Goal: Contribute content: Contribute content

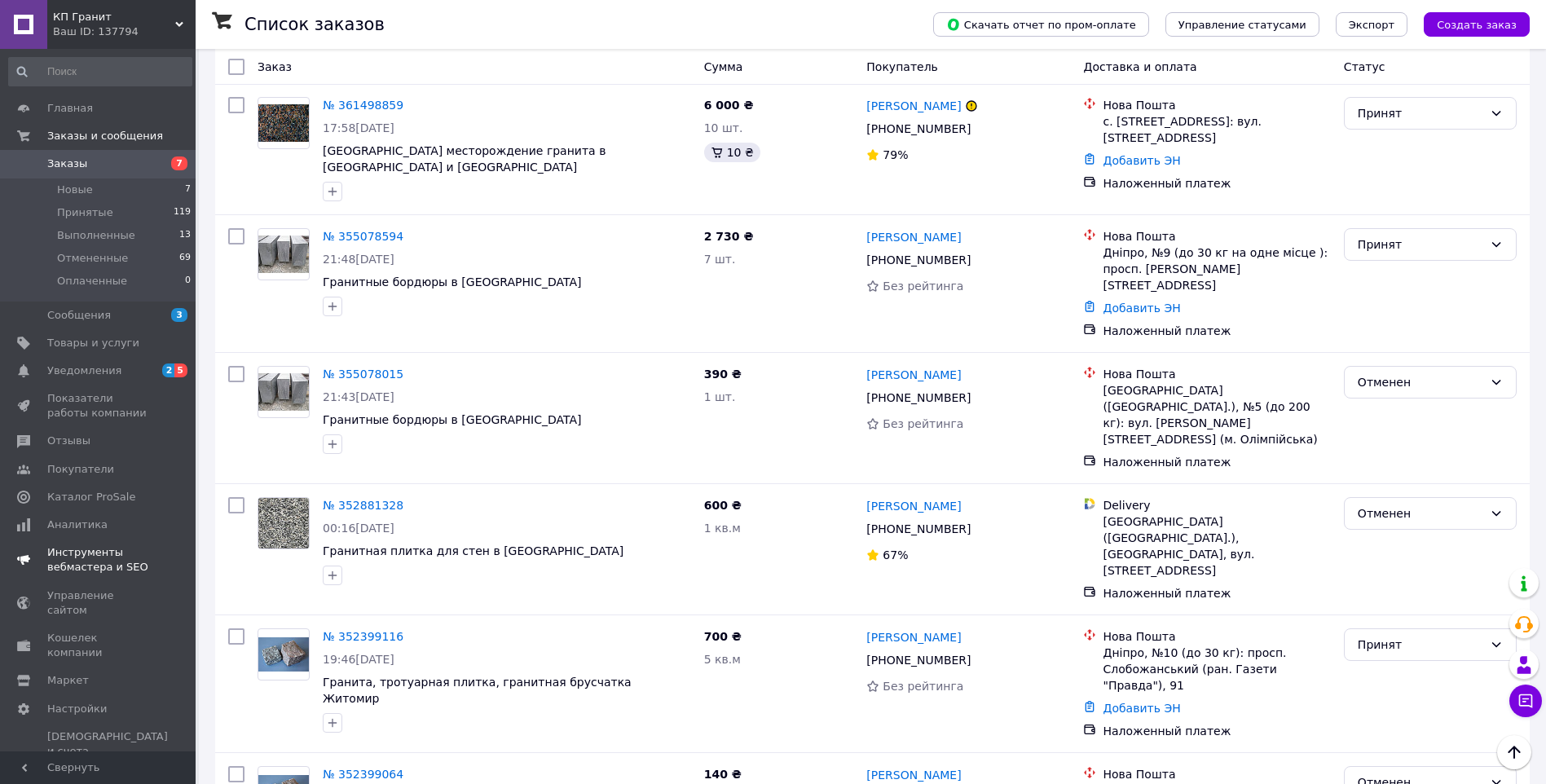
scroll to position [407, 0]
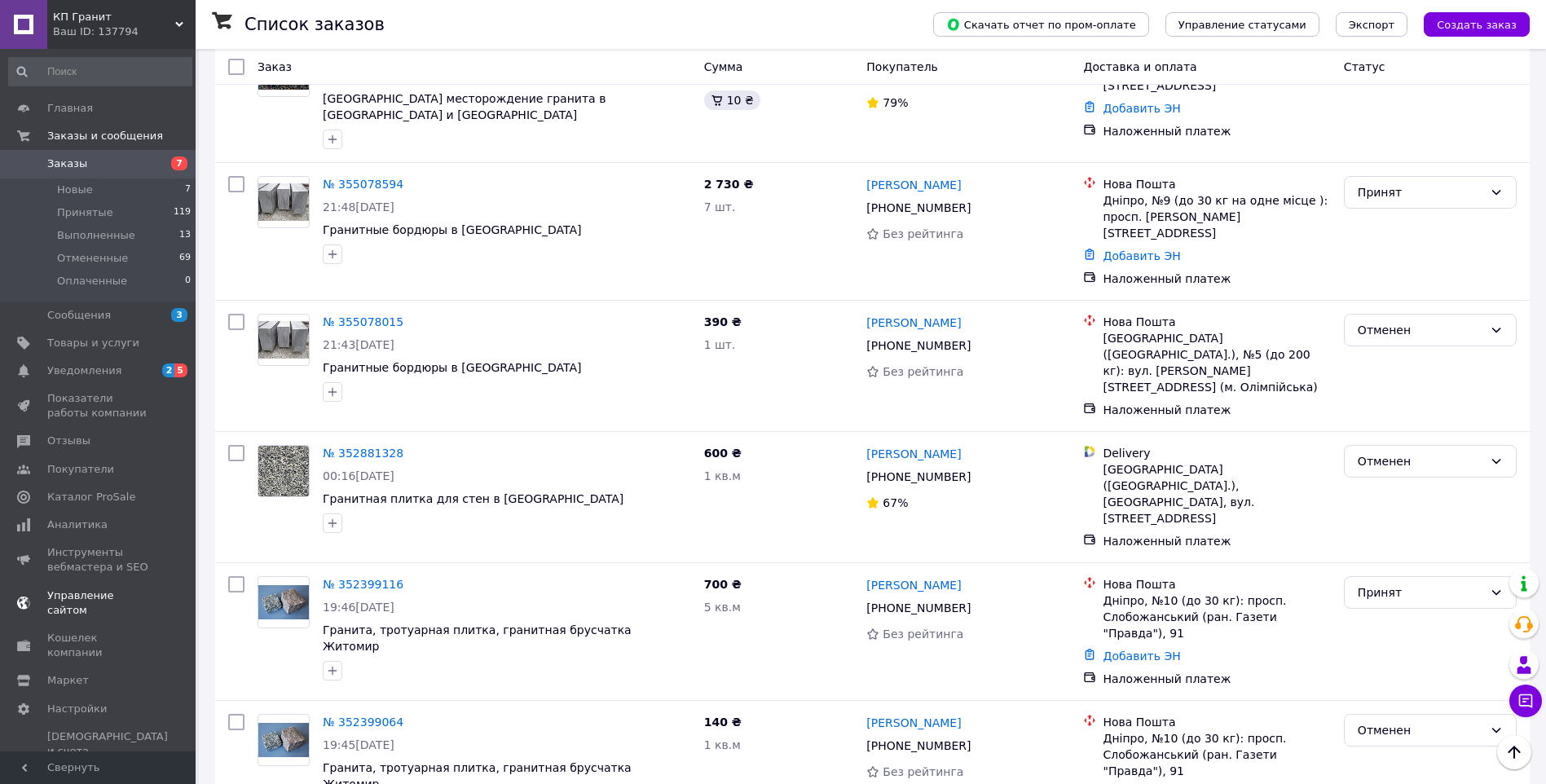
click at [106, 591] on span "Управление сайтом" at bounding box center [99, 602] width 103 height 29
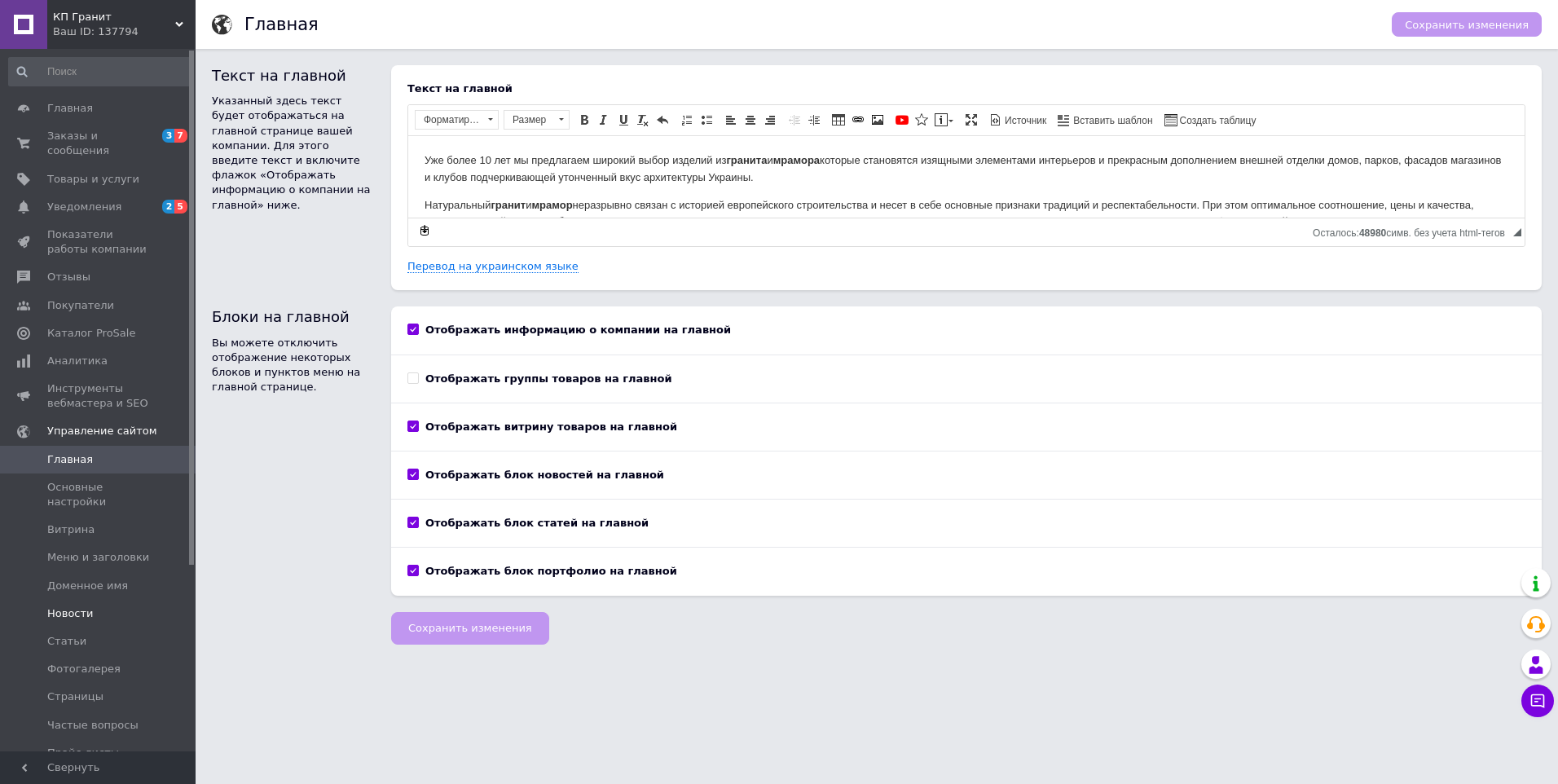
click at [71, 606] on span "Новости" at bounding box center [71, 613] width 46 height 15
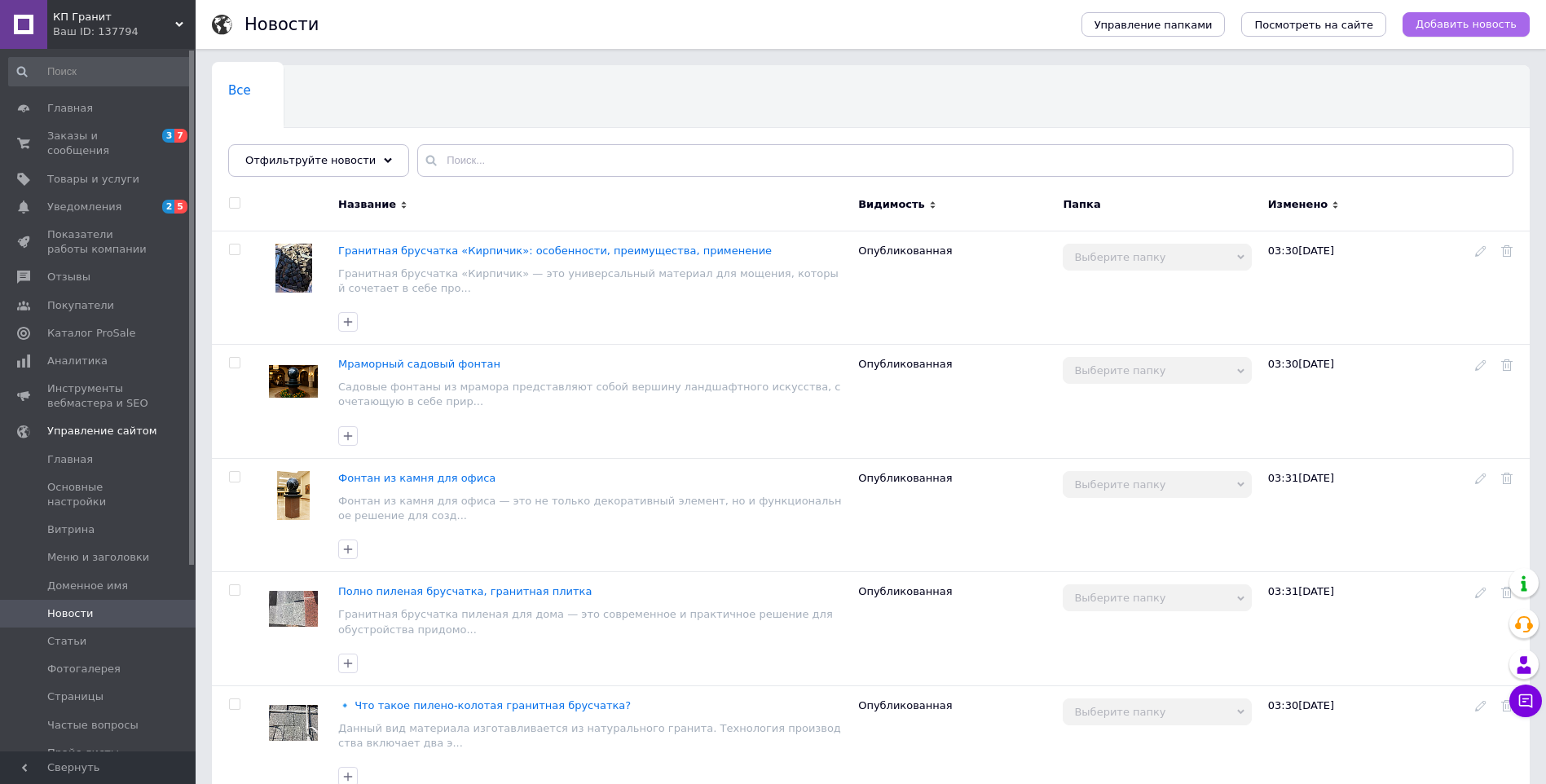
click at [1464, 26] on span "Добавить новость" at bounding box center [1466, 24] width 101 height 15
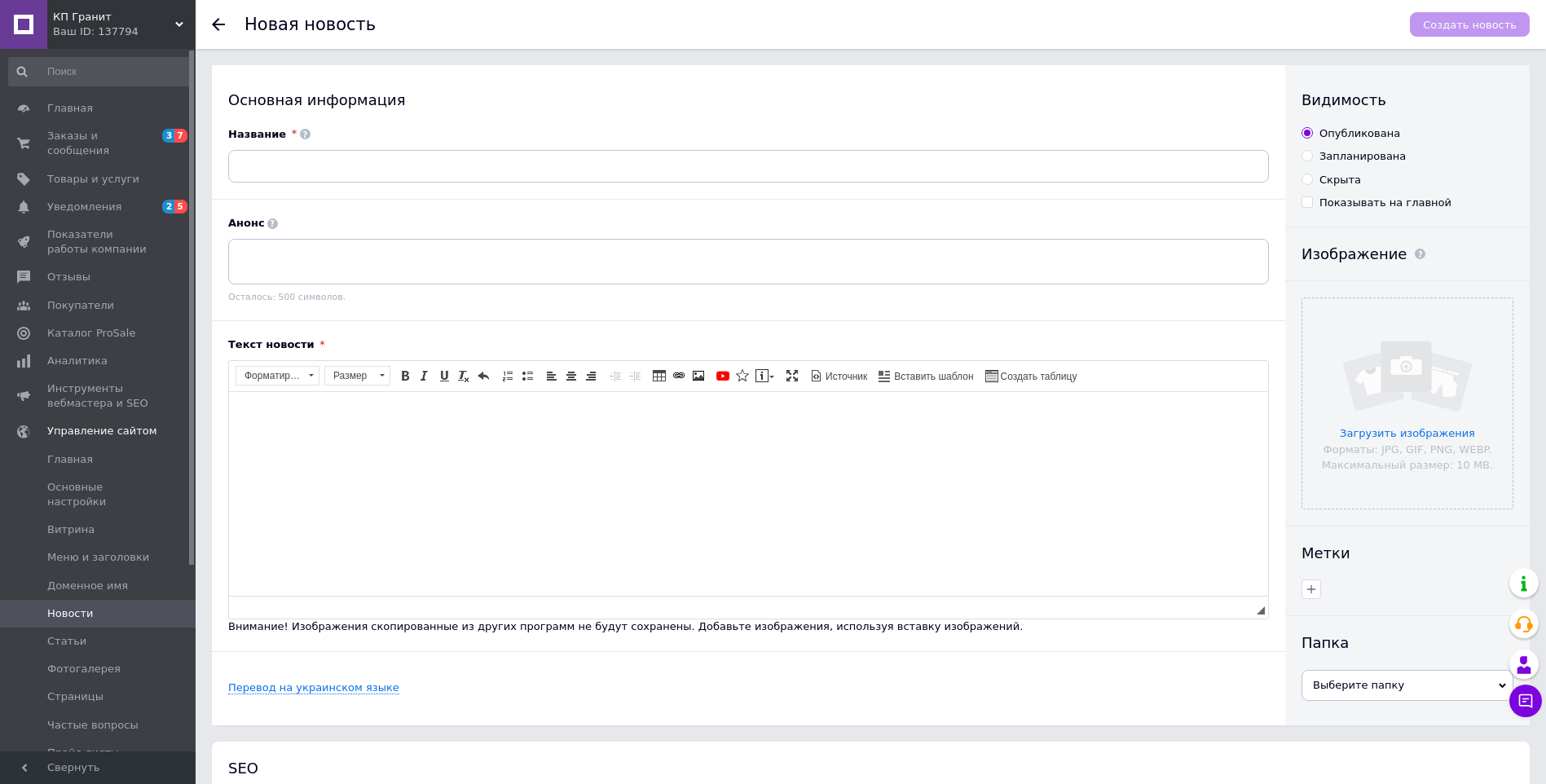
click at [588, 441] on html at bounding box center [748, 416] width 1038 height 49
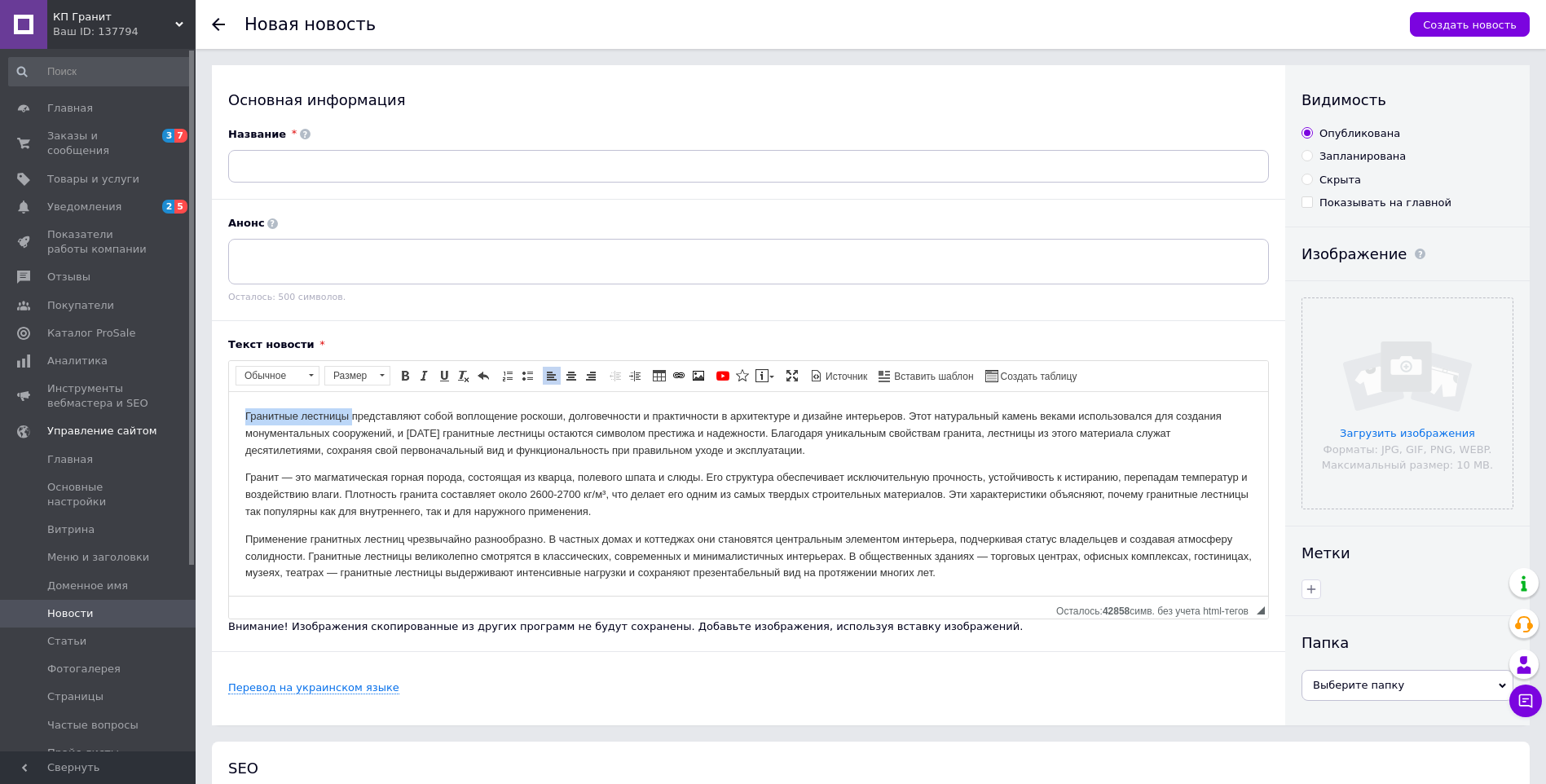
drag, startPoint x: 351, startPoint y: 416, endPoint x: 231, endPoint y: 421, distance: 120.1
click at [294, 450] on span "Копировать" at bounding box center [321, 452] width 70 height 19
copy p "Гранитные лестницы"
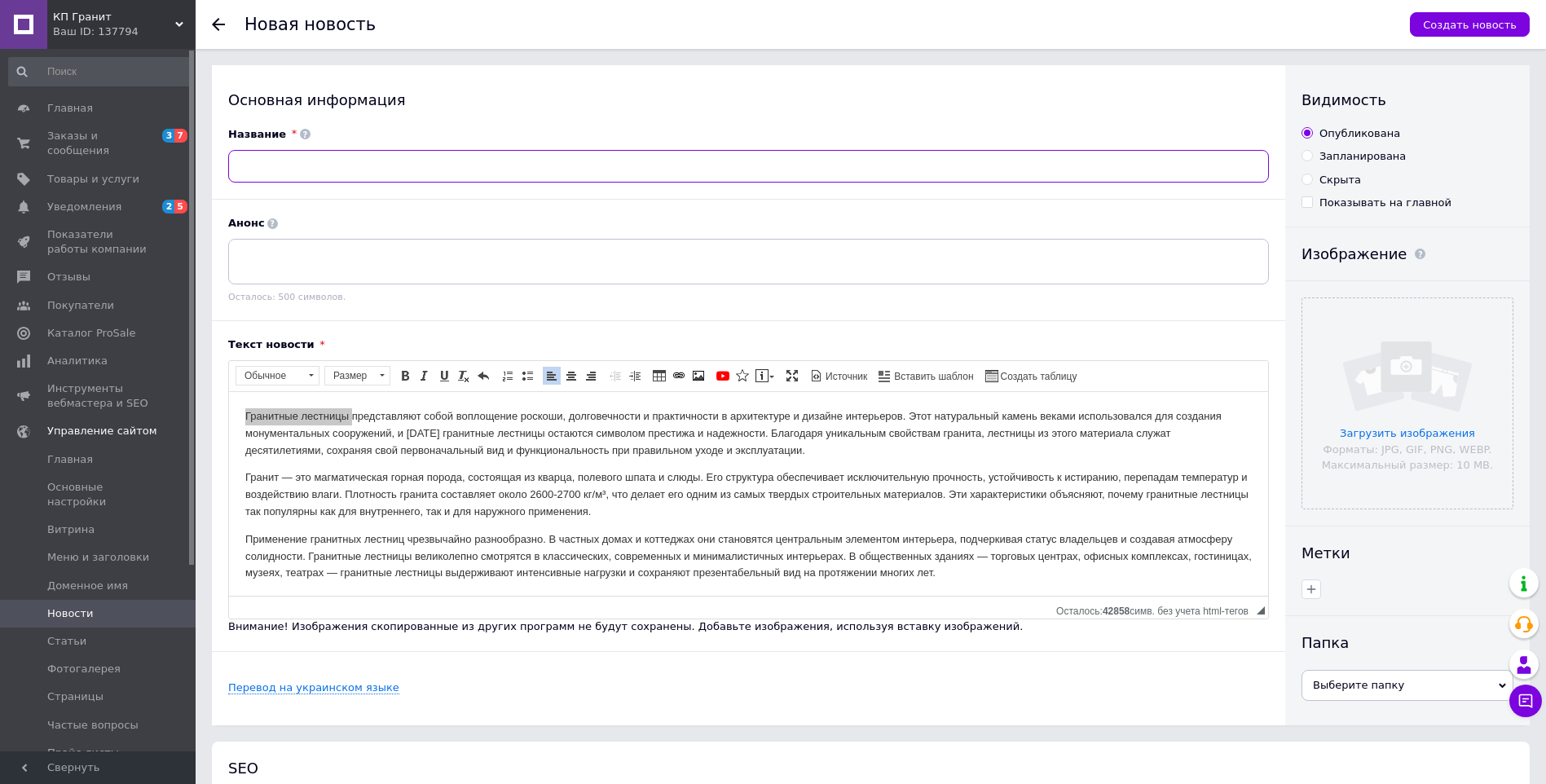
click at [307, 174] on input at bounding box center [748, 166] width 1040 height 33
paste input "Гранитные лестницы"
type input "Гранитные лестницы ваш дом"
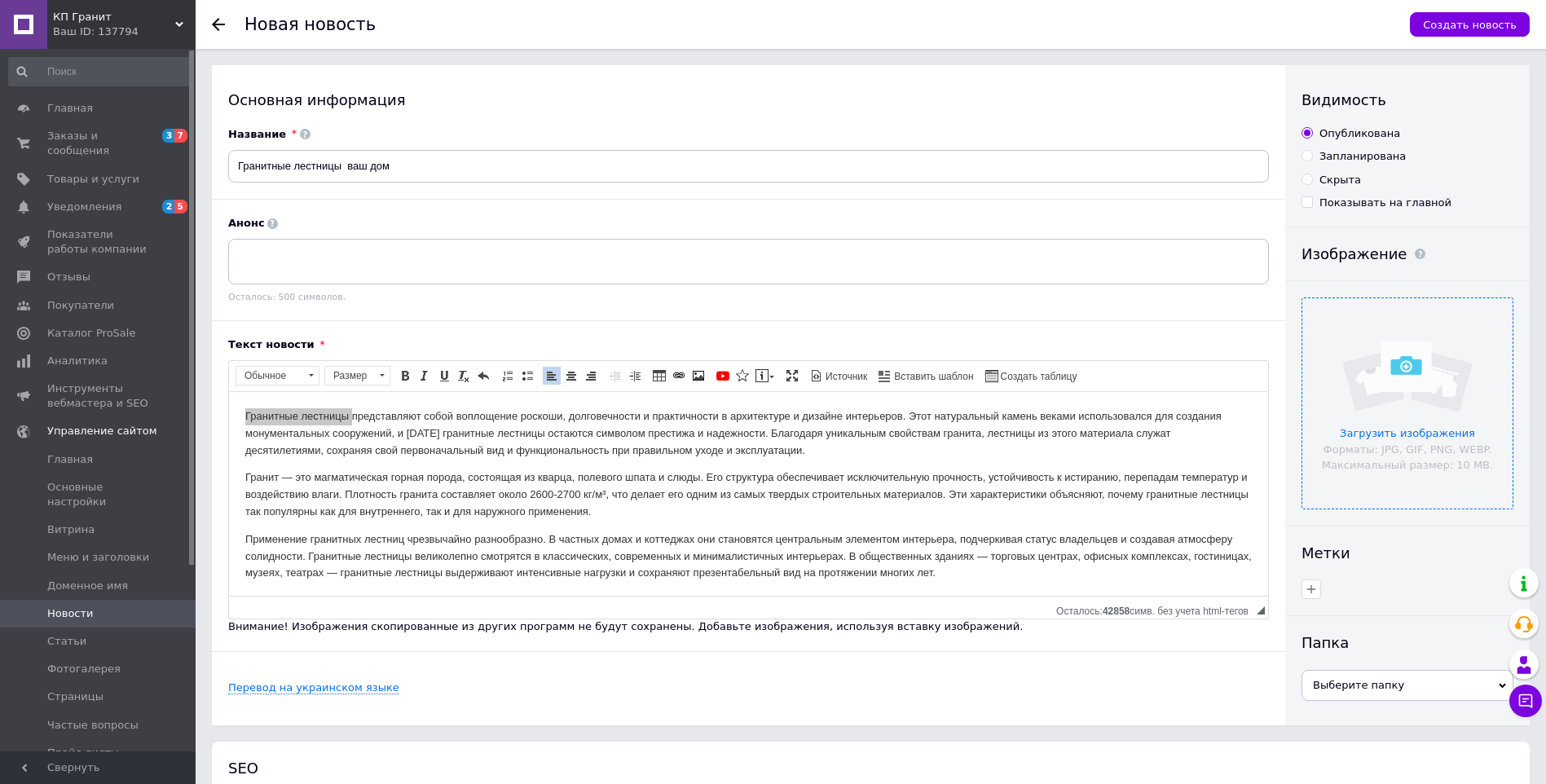
click at [1419, 370] on input "file" at bounding box center [1407, 402] width 210 height 210
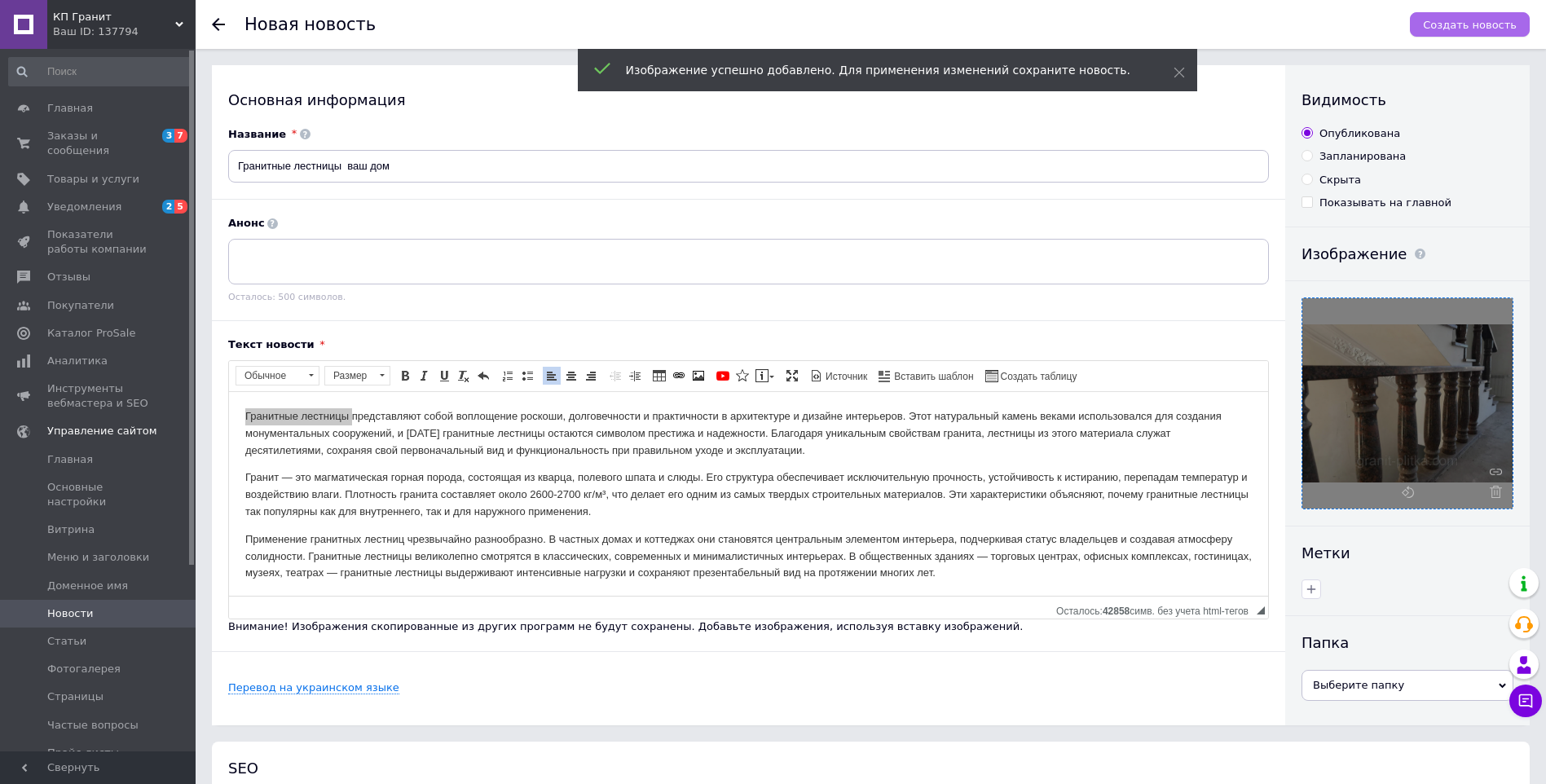
click at [1478, 24] on span "Создать новость" at bounding box center [1469, 24] width 94 height 13
